Goal: Task Accomplishment & Management: Complete application form

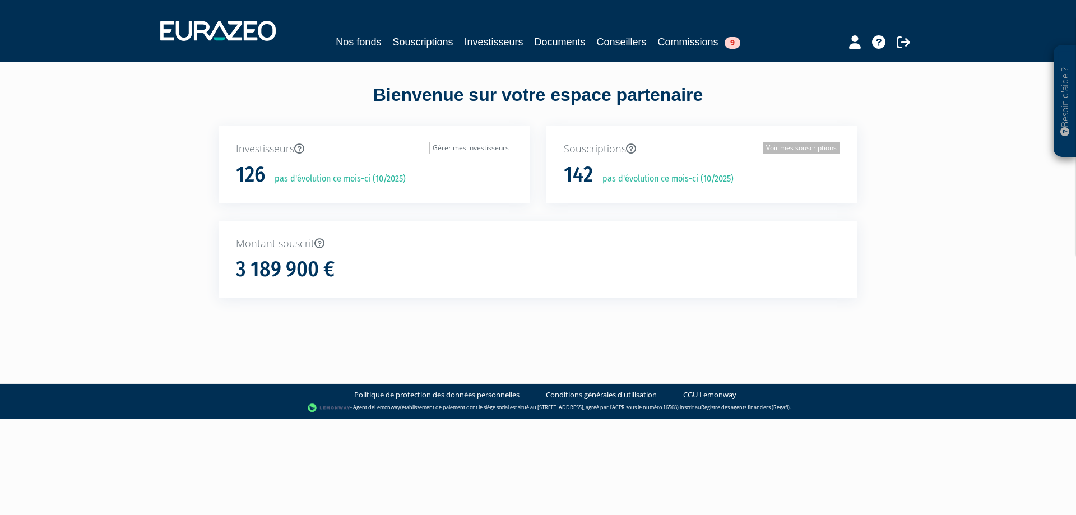
click at [806, 148] on link "Voir mes souscriptions" at bounding box center [801, 148] width 77 height 12
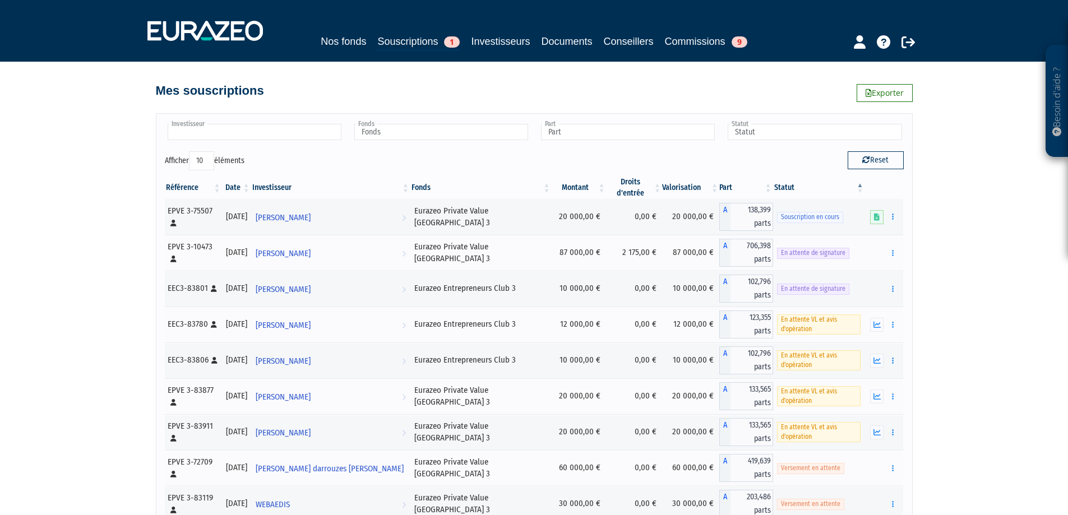
click at [290, 133] on input "text" at bounding box center [255, 132] width 174 height 16
type input "orte"
click at [217, 146] on em "ORTE" at bounding box center [224, 150] width 15 height 8
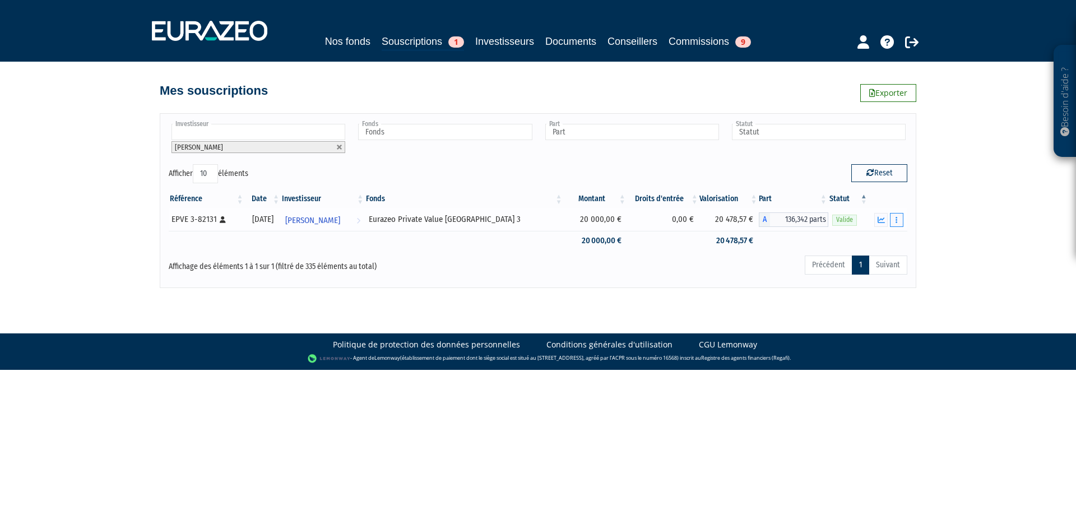
click at [896, 220] on icon "button" at bounding box center [897, 219] width 2 height 7
click at [876, 260] on link "Rachat libre" at bounding box center [872, 261] width 56 height 18
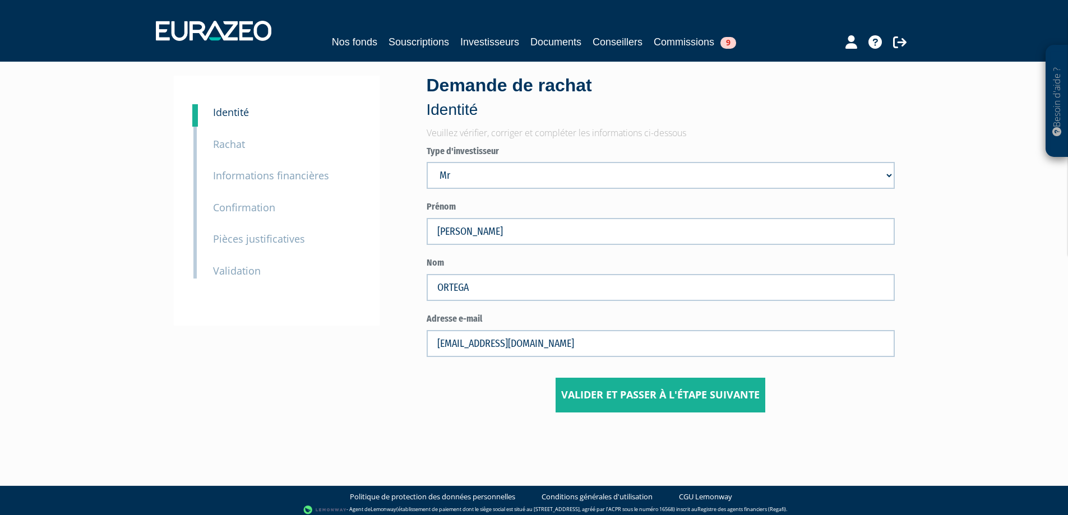
scroll to position [20, 0]
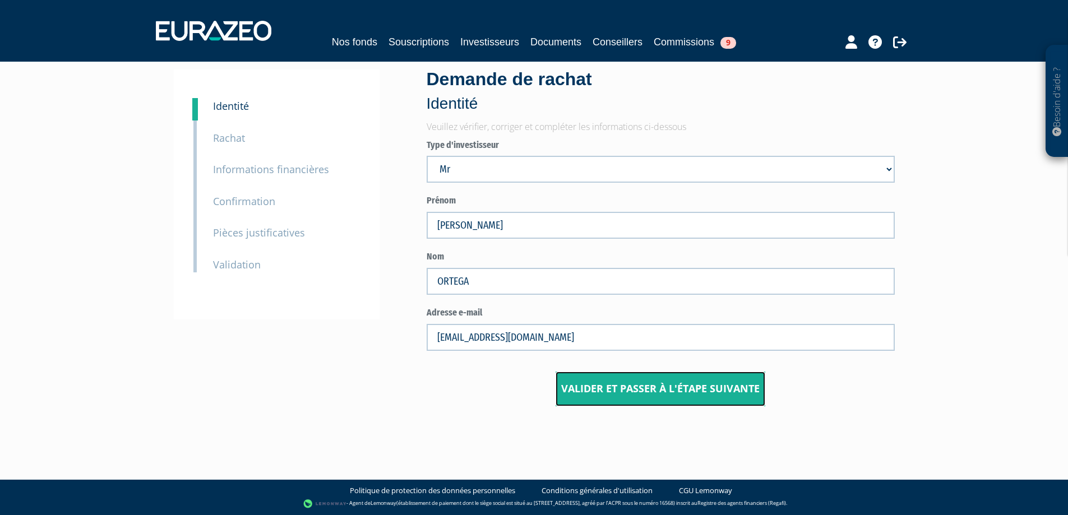
click at [693, 390] on button "Valider et passer à l'étape suivante" at bounding box center [660, 389] width 210 height 35
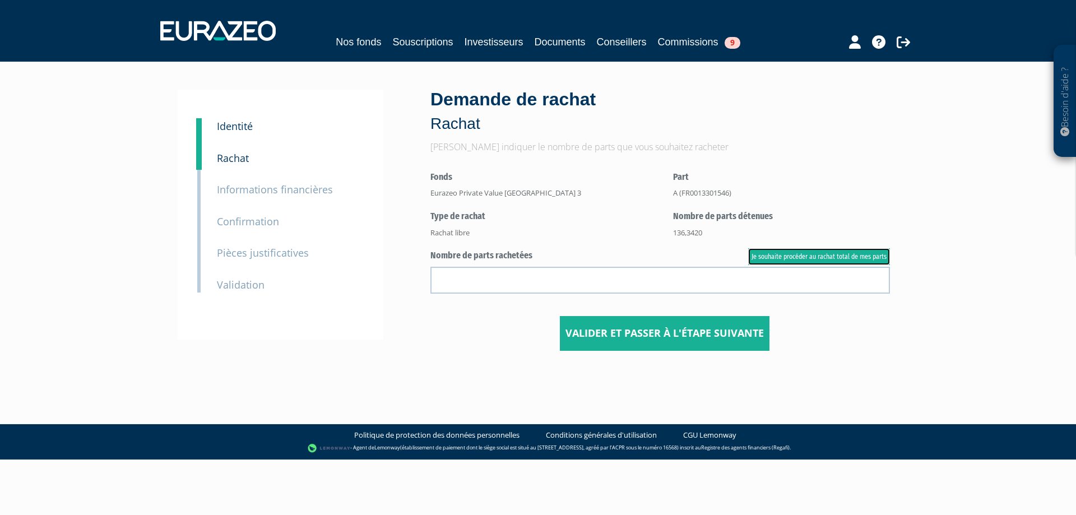
click at [826, 255] on link "Je souhaite procéder au rachat total de mes parts" at bounding box center [819, 256] width 142 height 17
type input "136.342000"
click at [662, 334] on button "Valider et passer à l'étape suivante" at bounding box center [665, 333] width 210 height 35
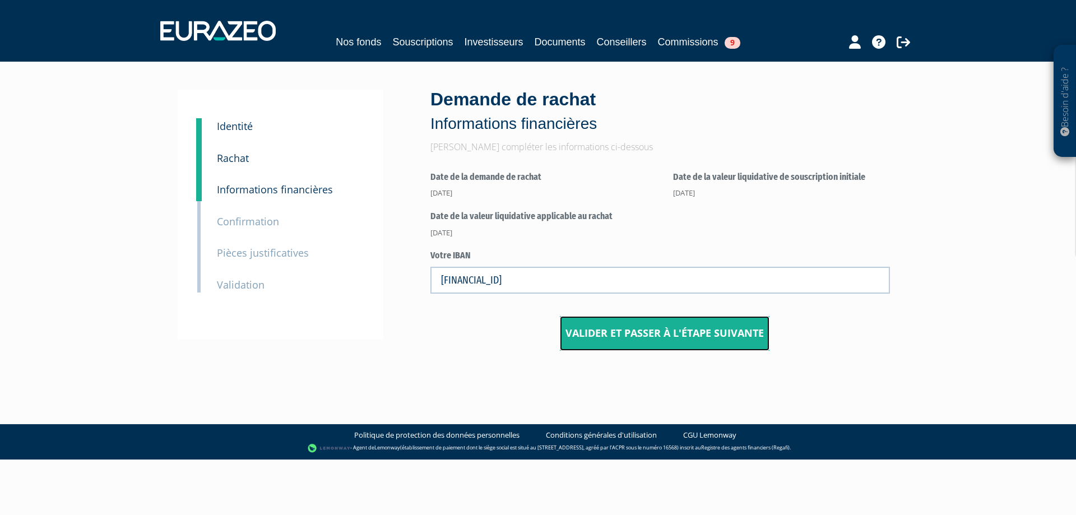
click at [672, 333] on button "Valider et passer à l'étape suivante" at bounding box center [665, 333] width 210 height 35
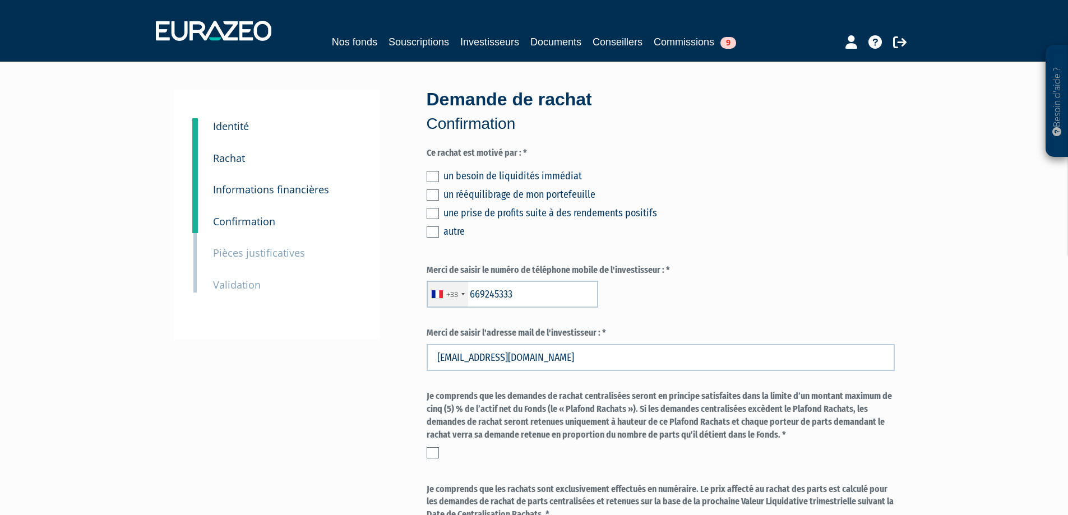
type input "6 69 24 53 33"
click at [435, 179] on label at bounding box center [433, 176] width 12 height 11
click at [0, 0] on input "checkbox" at bounding box center [0, 0] width 0 height 0
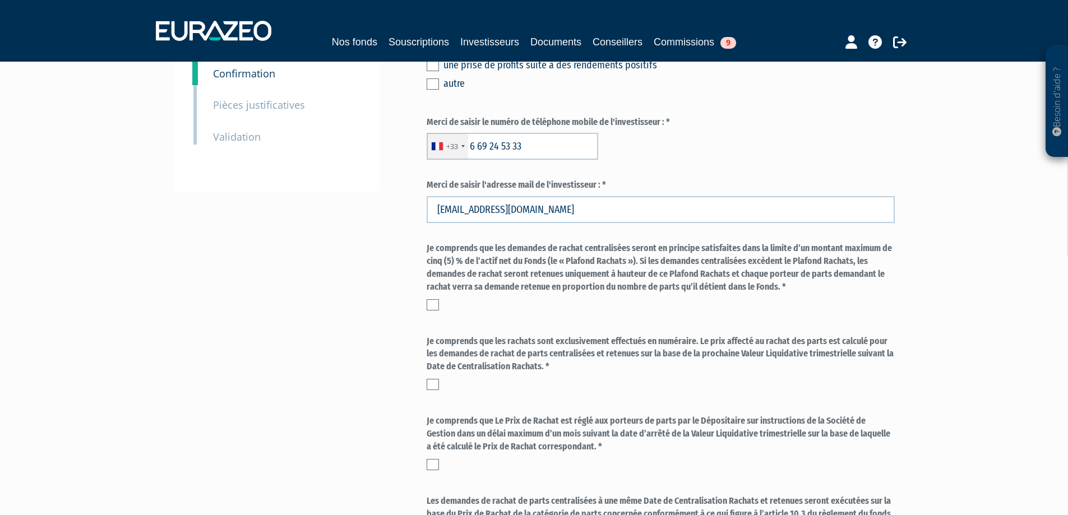
scroll to position [168, 0]
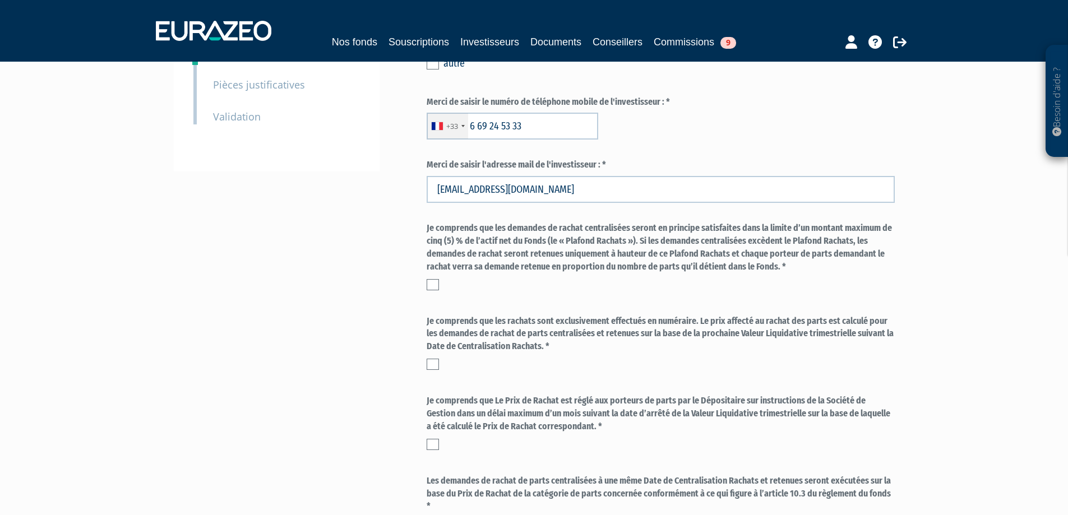
click at [431, 281] on label at bounding box center [433, 284] width 12 height 11
click at [0, 0] on input "checkbox" at bounding box center [0, 0] width 0 height 0
click at [432, 362] on label at bounding box center [433, 364] width 12 height 11
click at [0, 0] on input "checkbox" at bounding box center [0, 0] width 0 height 0
click at [436, 445] on label at bounding box center [433, 444] width 12 height 11
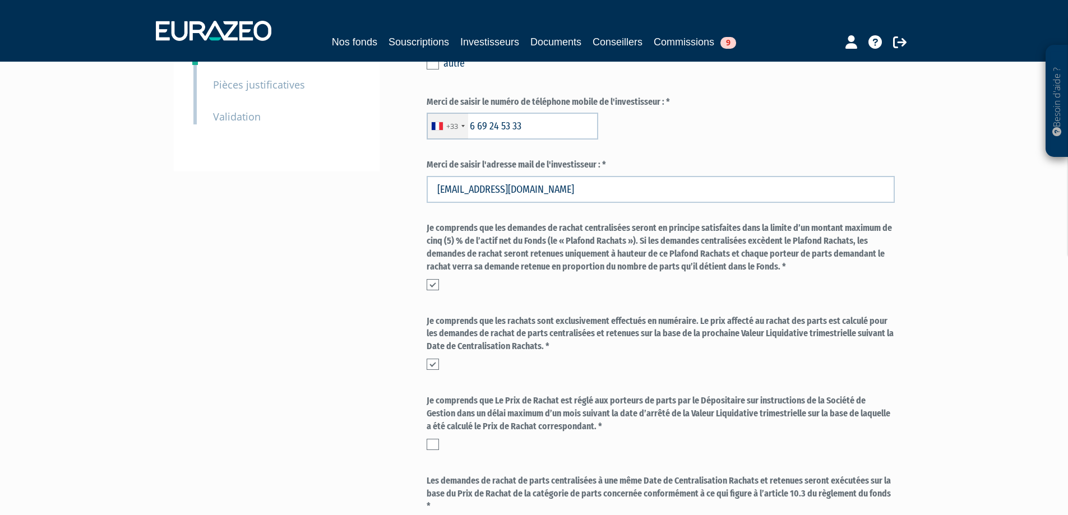
click at [0, 0] on input "checkbox" at bounding box center [0, 0] width 0 height 0
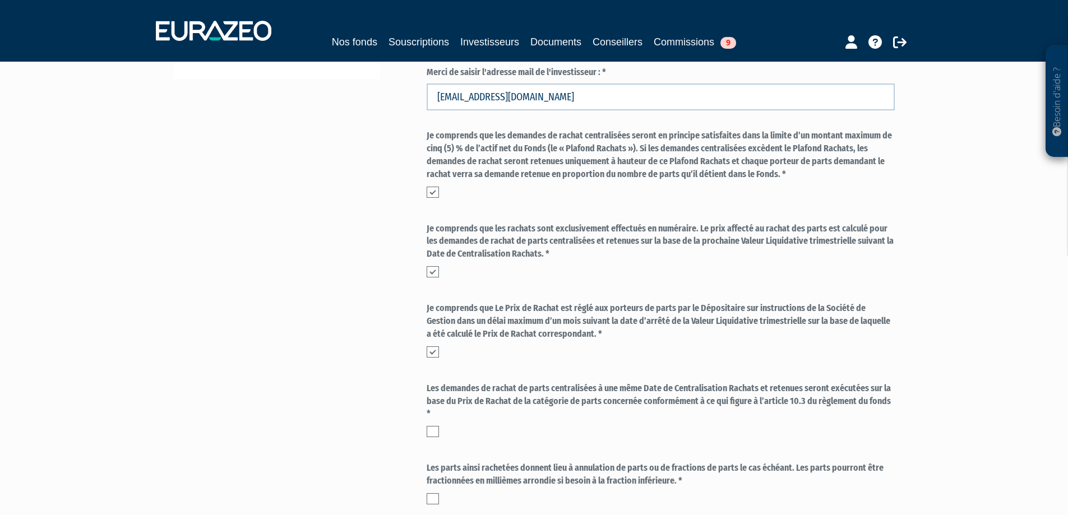
scroll to position [280, 0]
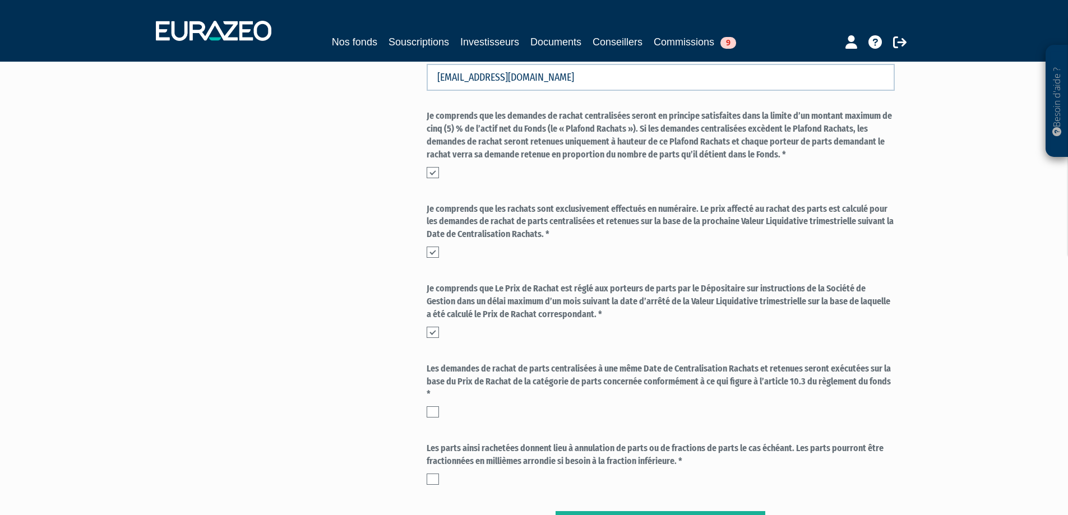
click at [430, 413] on label at bounding box center [433, 411] width 12 height 11
click at [0, 0] on input "checkbox" at bounding box center [0, 0] width 0 height 0
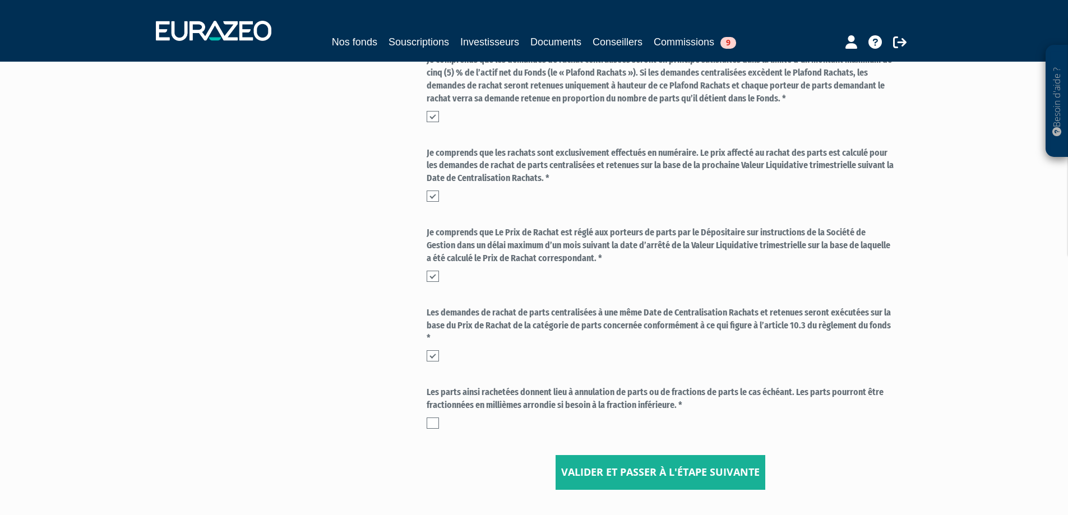
click at [435, 423] on label at bounding box center [433, 423] width 12 height 11
click at [0, 0] on input "checkbox" at bounding box center [0, 0] width 0 height 0
click at [686, 480] on button "Valider et passer à l'étape suivante" at bounding box center [660, 472] width 210 height 35
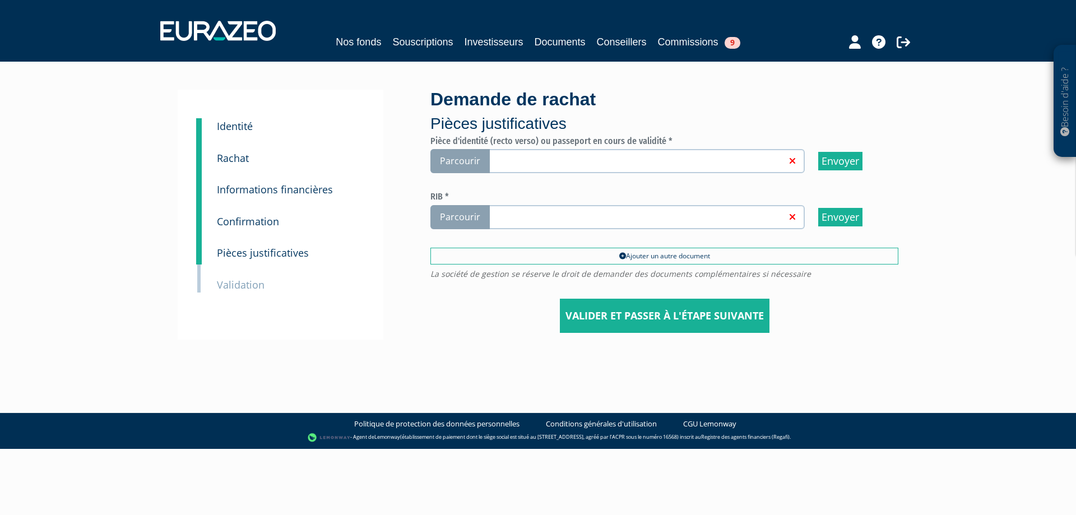
click at [274, 187] on small "Informations financières" at bounding box center [275, 189] width 116 height 13
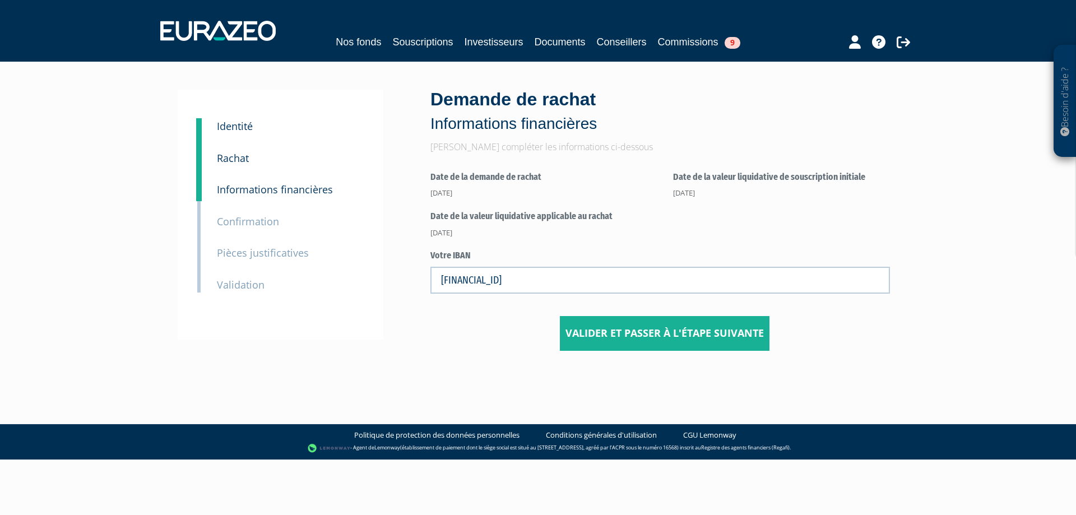
click at [266, 257] on small "Pièces justificatives" at bounding box center [263, 252] width 92 height 13
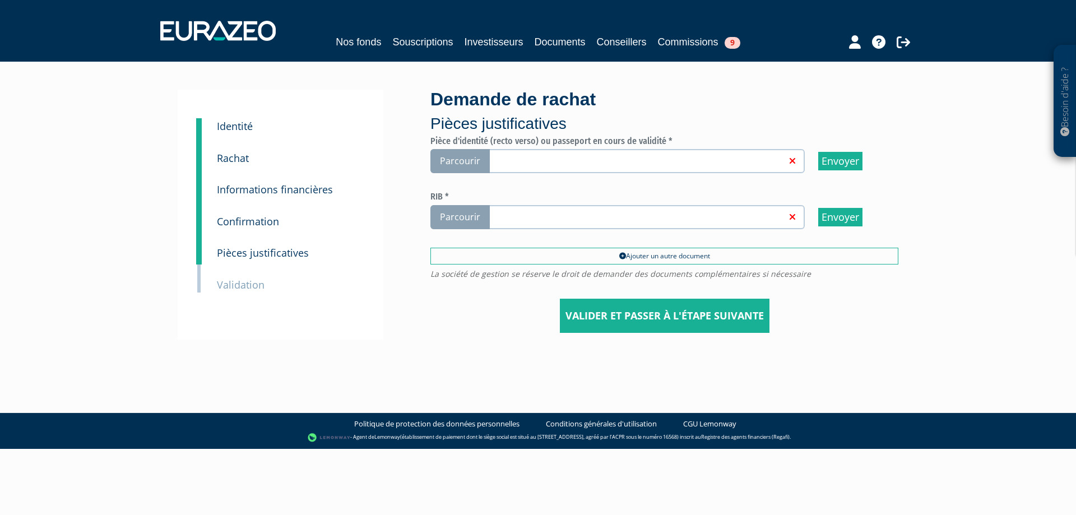
click at [468, 163] on span "Parcourir" at bounding box center [459, 161] width 59 height 24
click at [0, 0] on input "Parcourir" at bounding box center [0, 0] width 0 height 0
click at [462, 161] on span "Parcourir" at bounding box center [459, 161] width 59 height 24
click at [0, 0] on input "Parcourir" at bounding box center [0, 0] width 0 height 0
click at [453, 214] on span "Parcourir" at bounding box center [459, 217] width 59 height 24
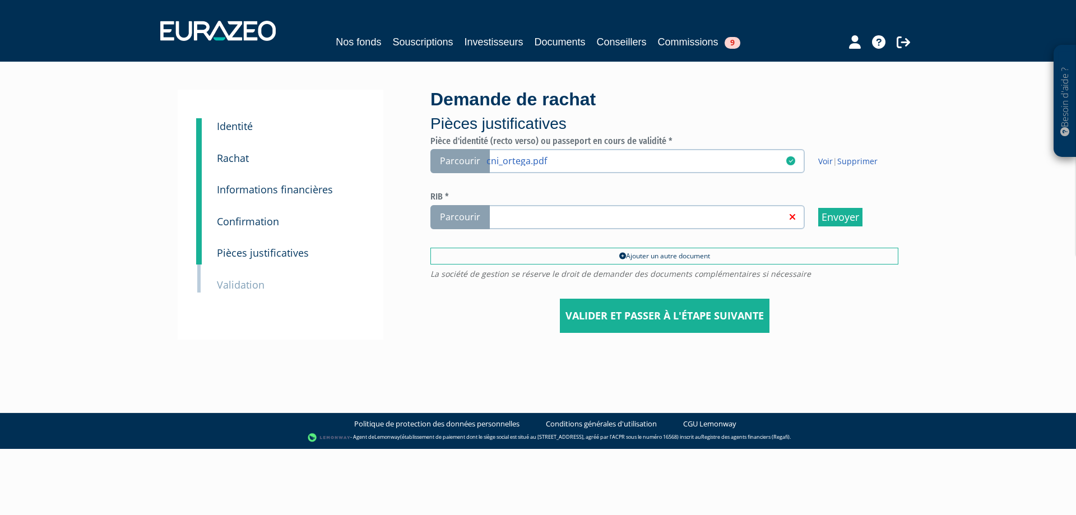
click at [451, 215] on span "Parcourir" at bounding box center [459, 217] width 59 height 24
click at [0, 0] on input "Parcourir" at bounding box center [0, 0] width 0 height 0
click at [728, 319] on input "Valider et passer à l'étape suivante" at bounding box center [665, 316] width 210 height 35
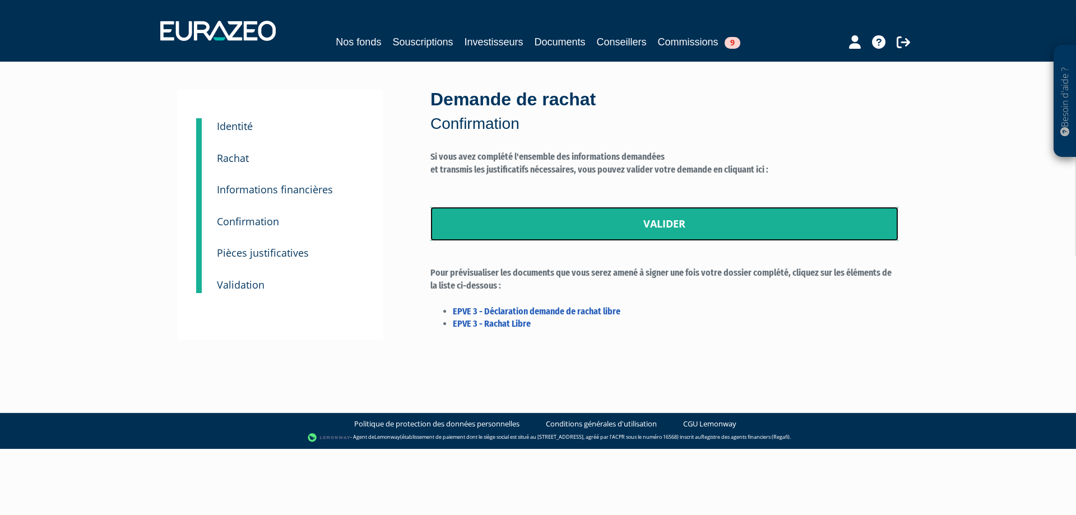
drag, startPoint x: 682, startPoint y: 224, endPoint x: 580, endPoint y: 38, distance: 212.0
click at [682, 224] on link "Valider" at bounding box center [664, 224] width 468 height 35
